Goal: Transaction & Acquisition: Download file/media

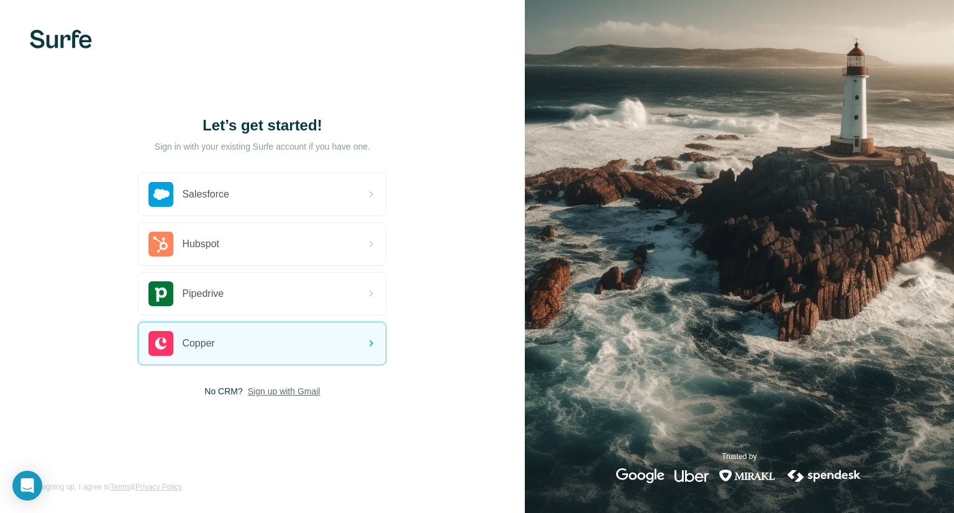
click at [270, 391] on span "Sign up with Gmail" at bounding box center [284, 391] width 73 height 12
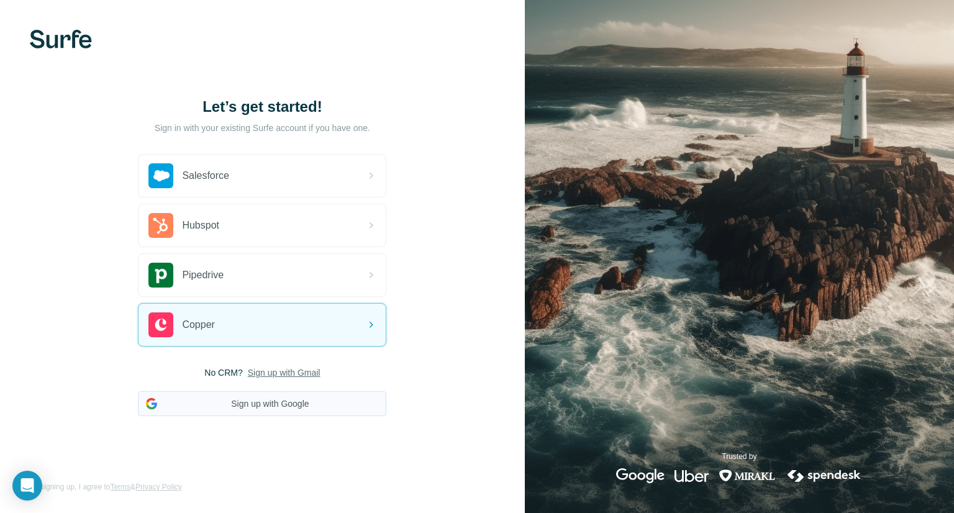
click at [283, 404] on button "Sign up with Google" at bounding box center [262, 403] width 248 height 25
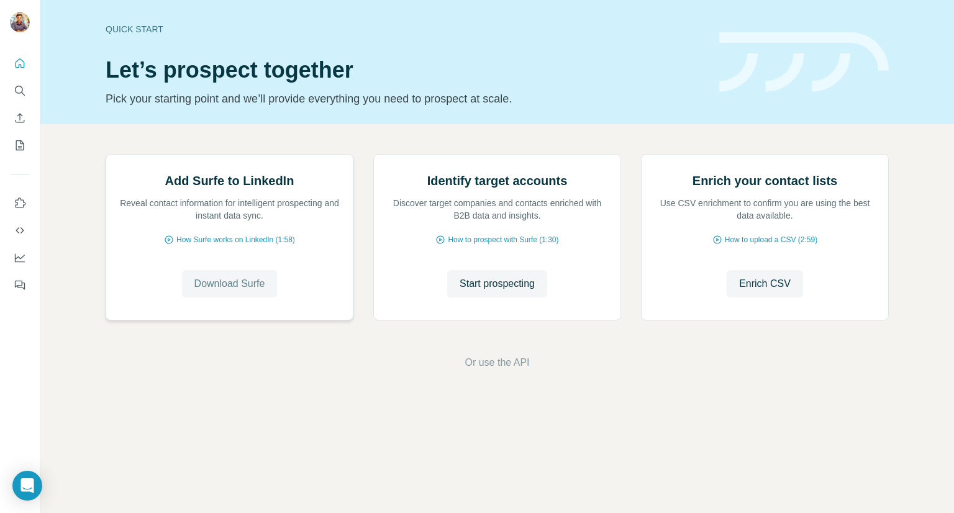
click at [232, 291] on span "Download Surfe" at bounding box center [229, 283] width 71 height 15
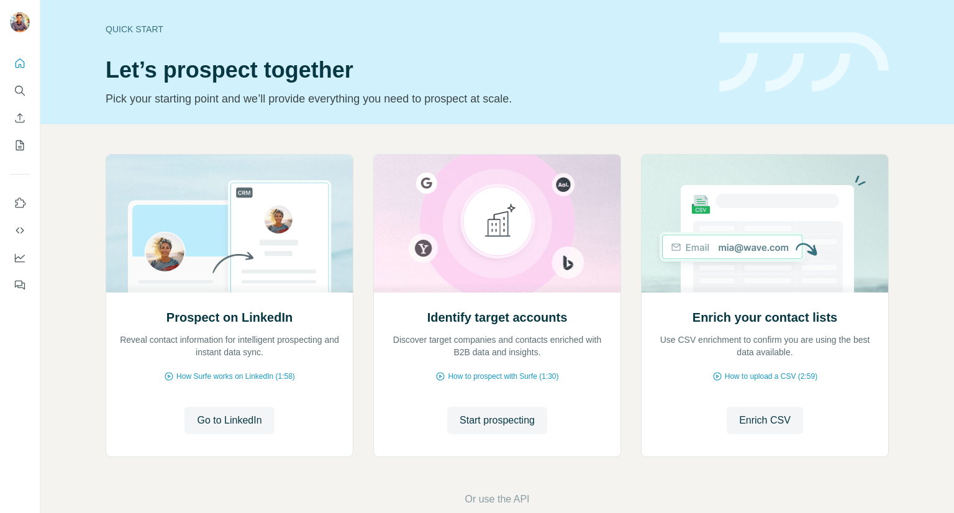
click at [235, 420] on span "Go to LinkedIn" at bounding box center [229, 420] width 65 height 15
